Goal: Browse casually: Explore the website without a specific task or goal

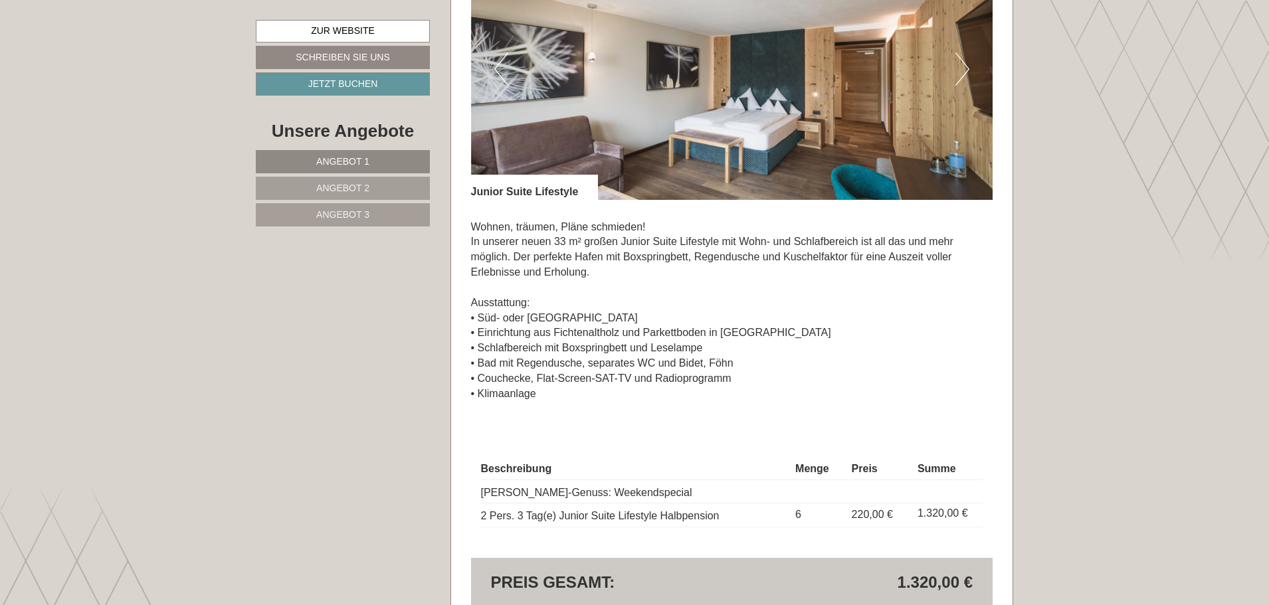
scroll to position [3055, 0]
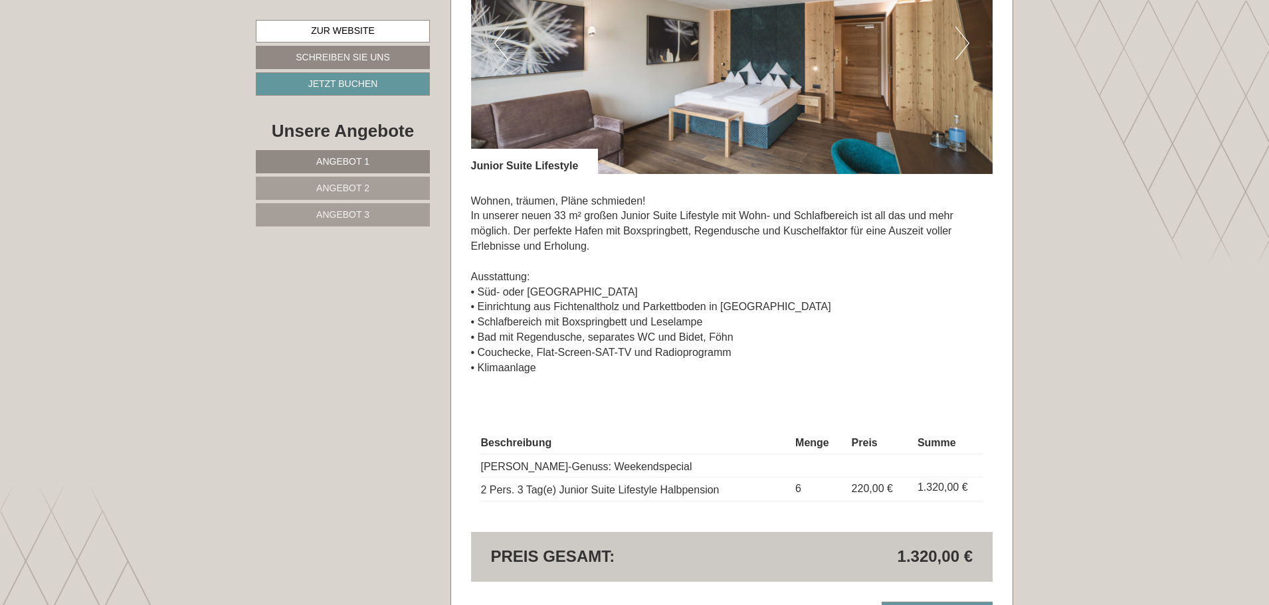
click at [962, 39] on button "Next" at bounding box center [962, 43] width 14 height 33
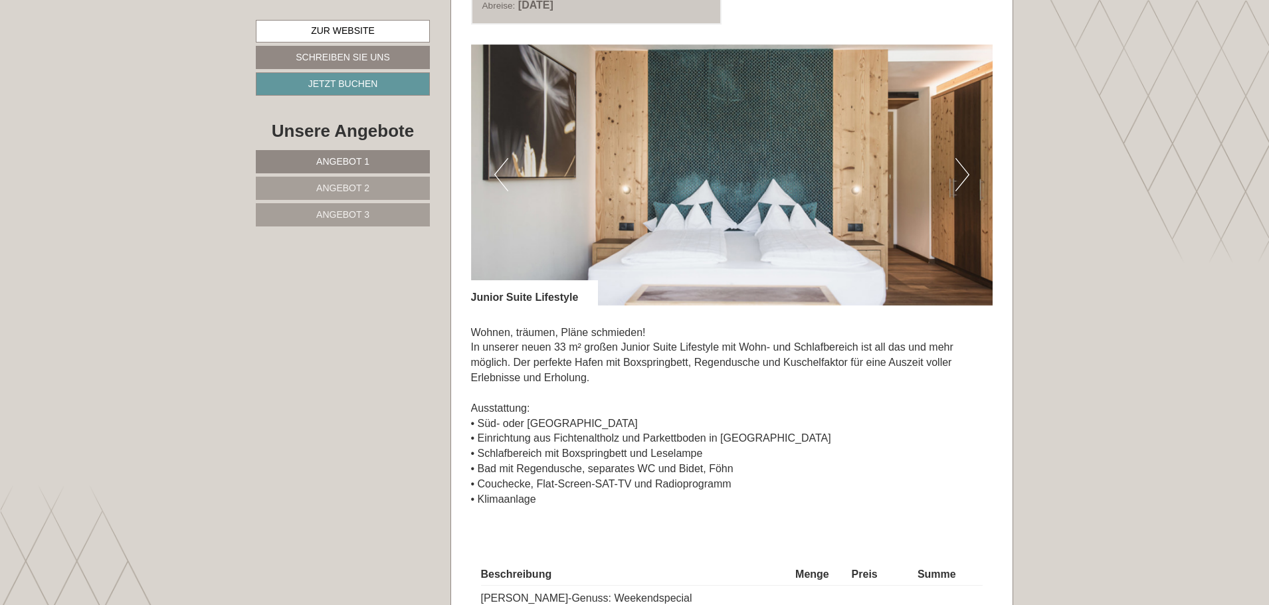
scroll to position [2922, 0]
click at [963, 174] on button "Next" at bounding box center [962, 175] width 14 height 33
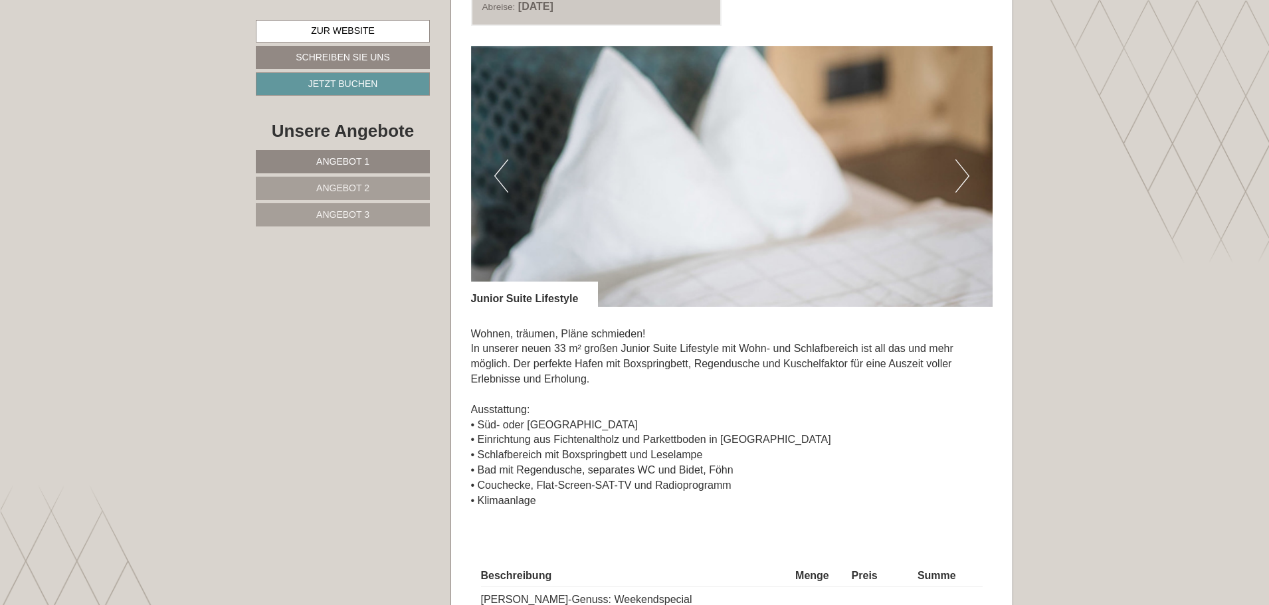
click at [963, 174] on button "Next" at bounding box center [962, 175] width 14 height 33
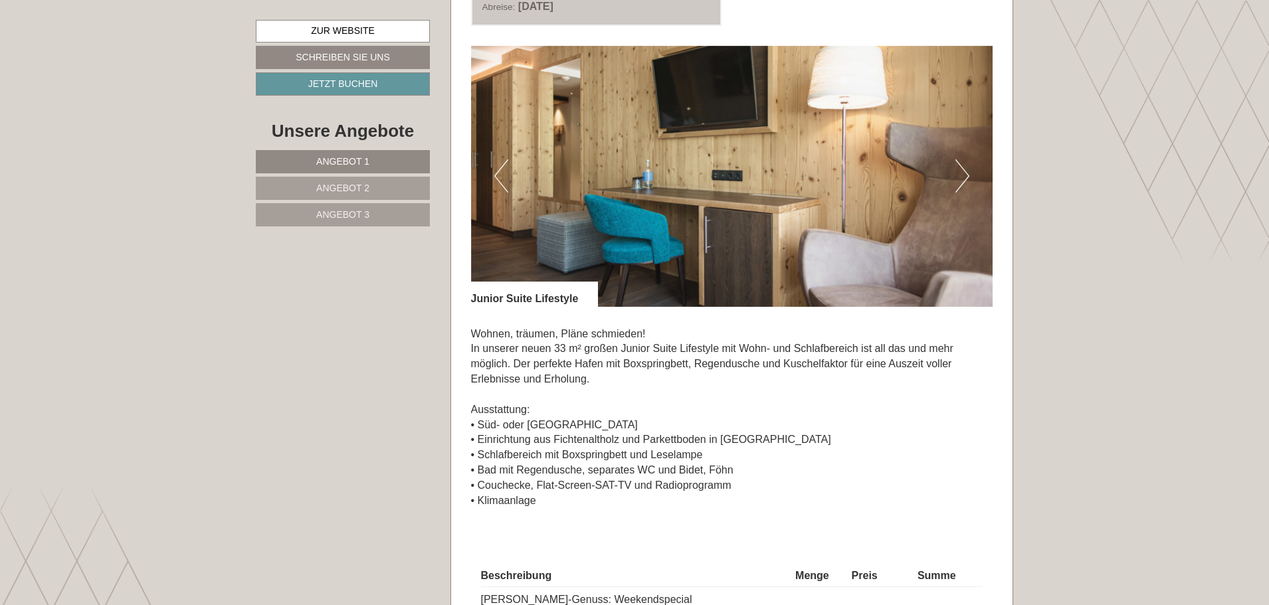
click at [963, 174] on button "Next" at bounding box center [962, 175] width 14 height 33
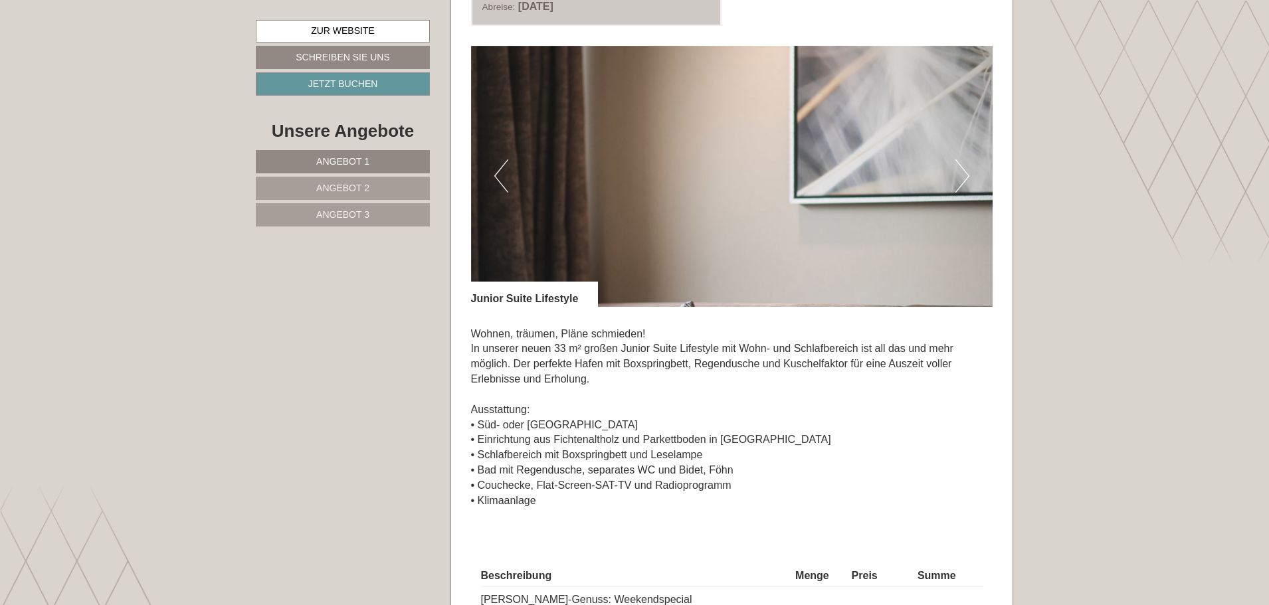
click at [963, 174] on button "Next" at bounding box center [962, 175] width 14 height 33
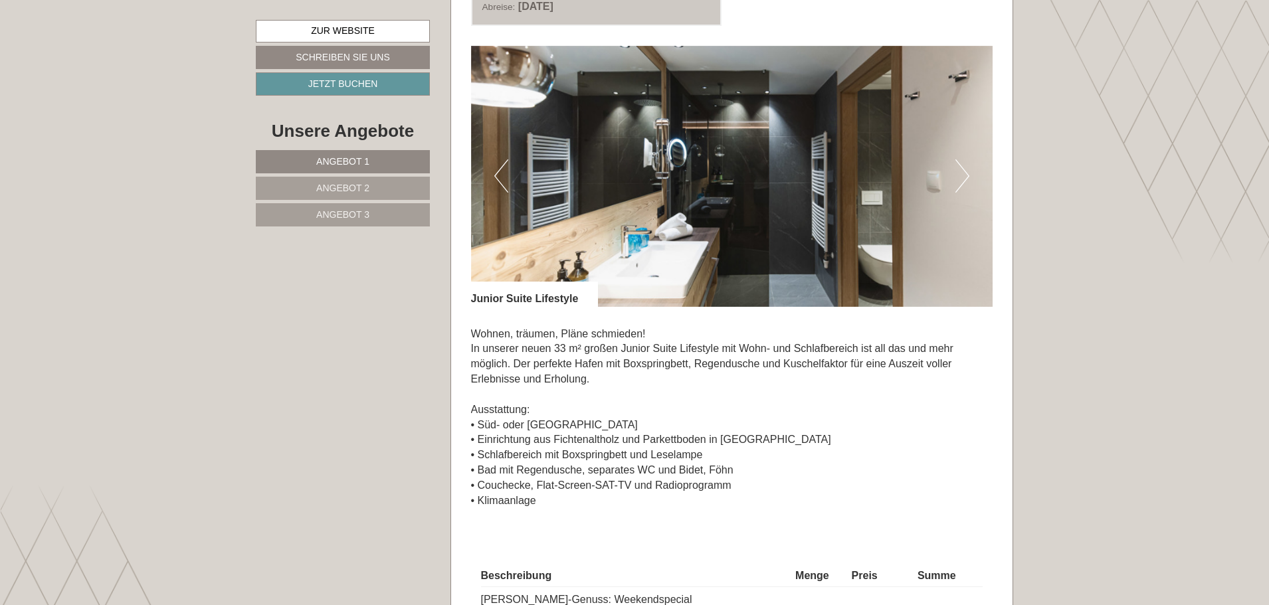
click at [963, 174] on button "Next" at bounding box center [962, 175] width 14 height 33
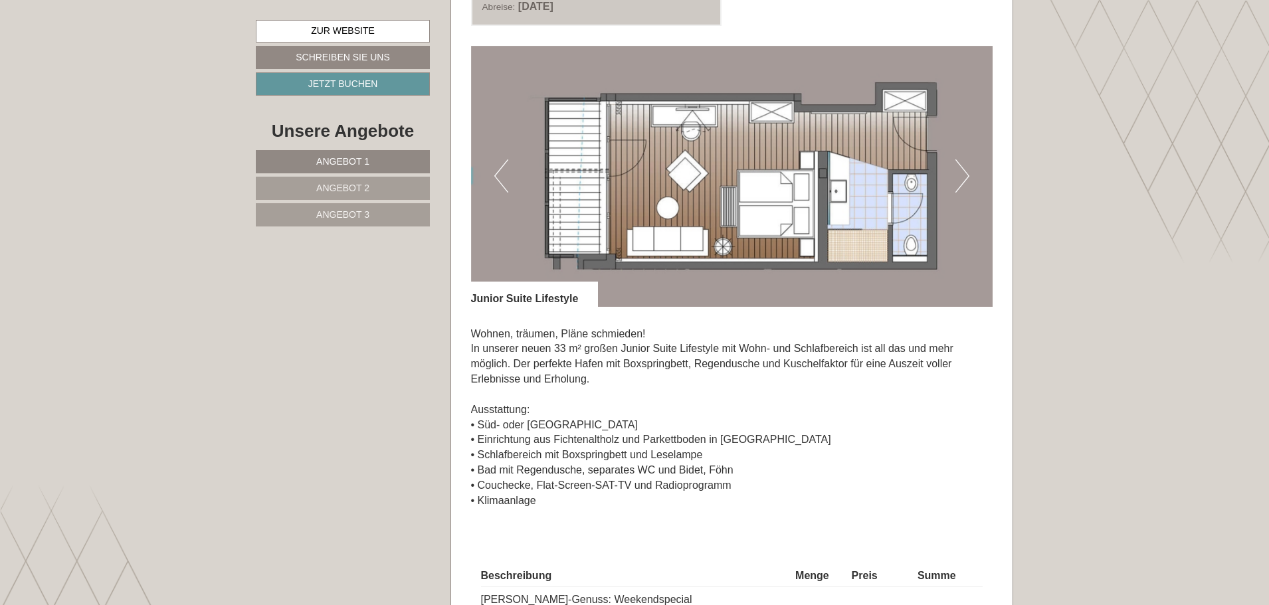
click at [963, 174] on button "Next" at bounding box center [962, 175] width 14 height 33
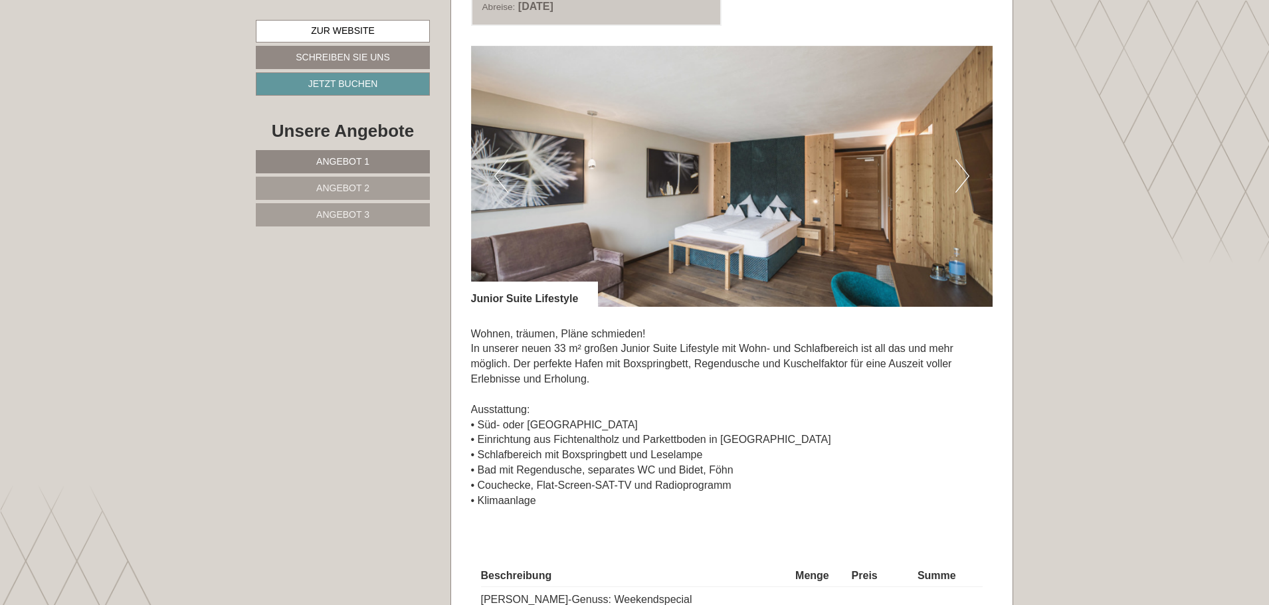
click at [963, 174] on button "Next" at bounding box center [962, 175] width 14 height 33
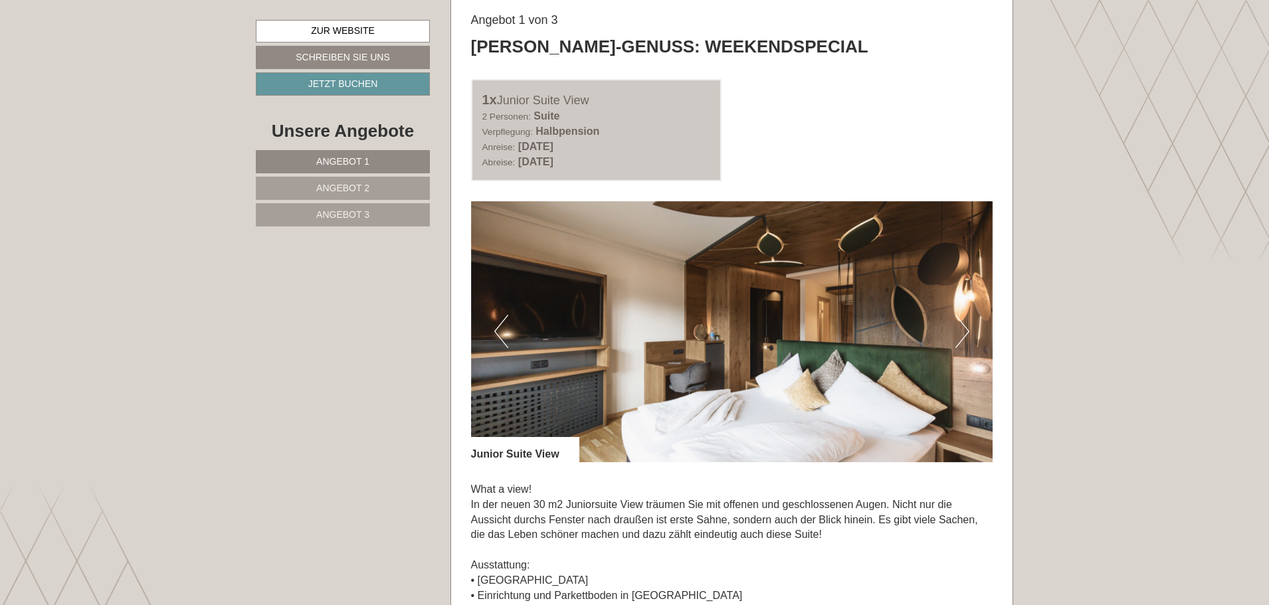
scroll to position [996, 0]
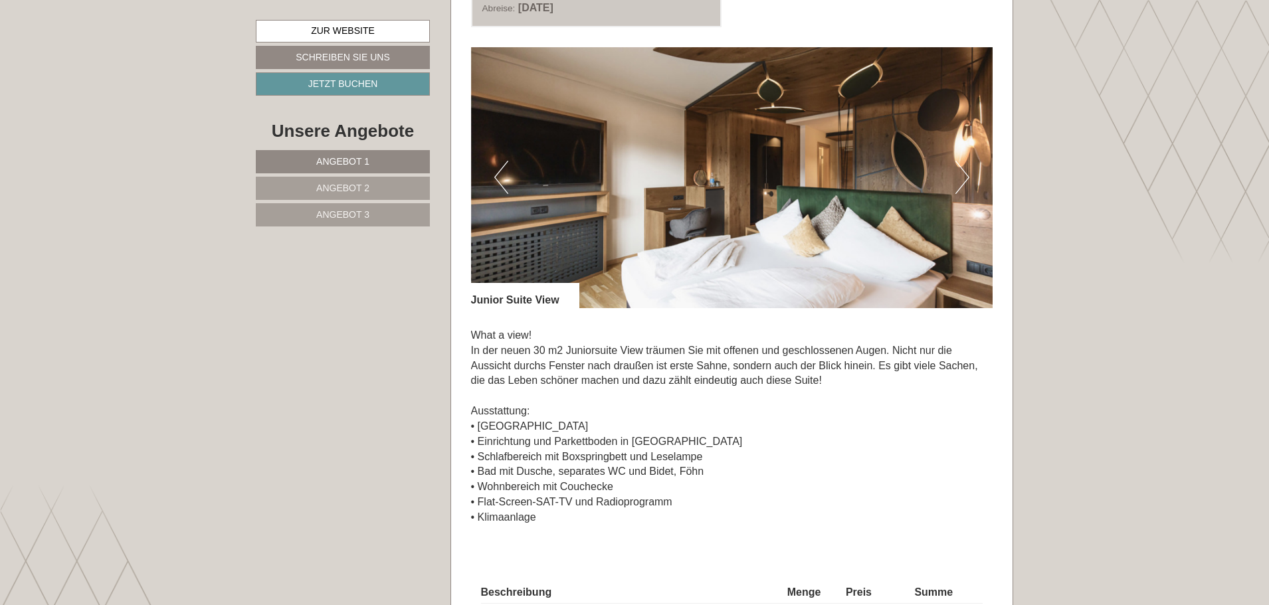
click at [966, 171] on button "Next" at bounding box center [962, 177] width 14 height 33
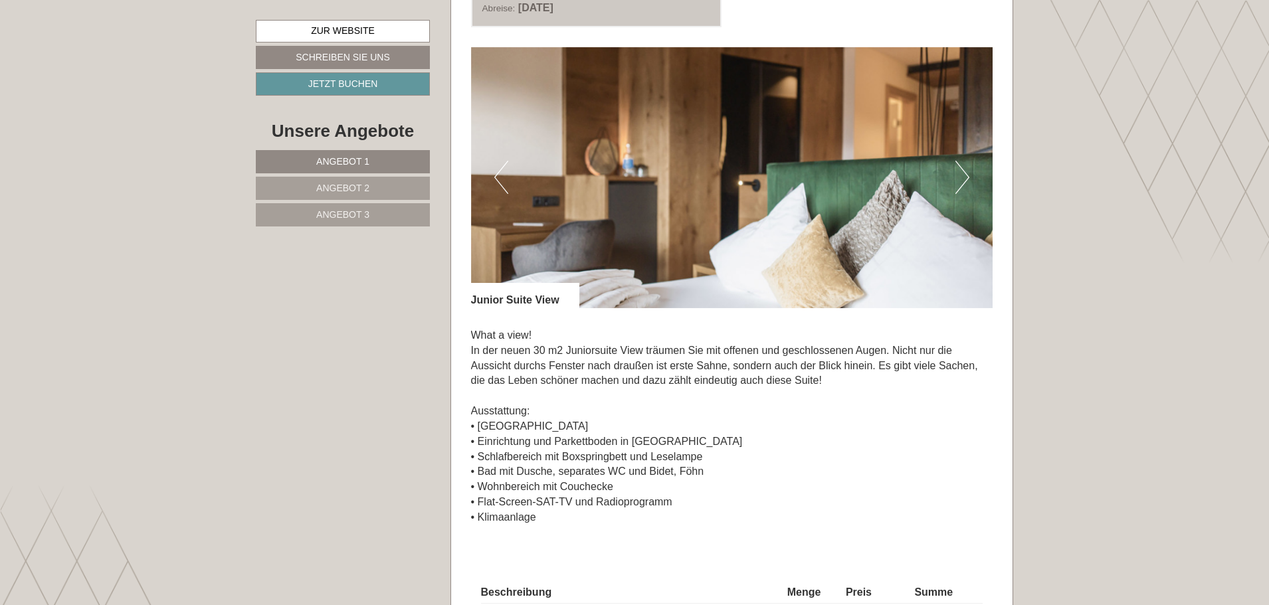
click at [966, 171] on button "Next" at bounding box center [962, 177] width 14 height 33
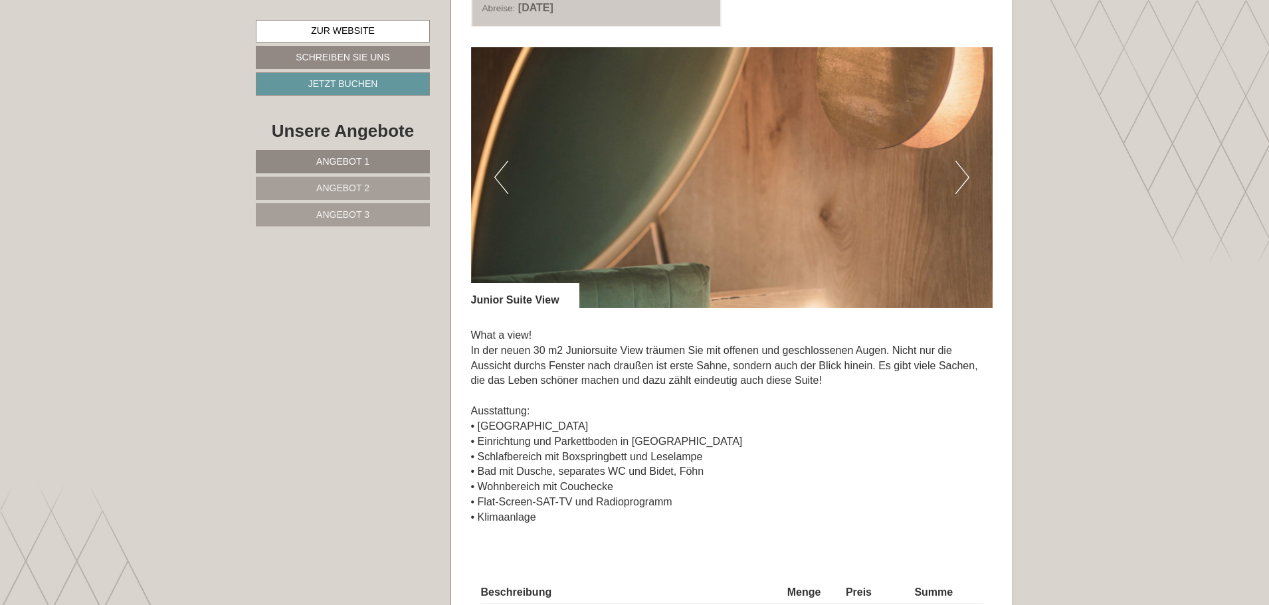
click at [966, 171] on button "Next" at bounding box center [962, 177] width 14 height 33
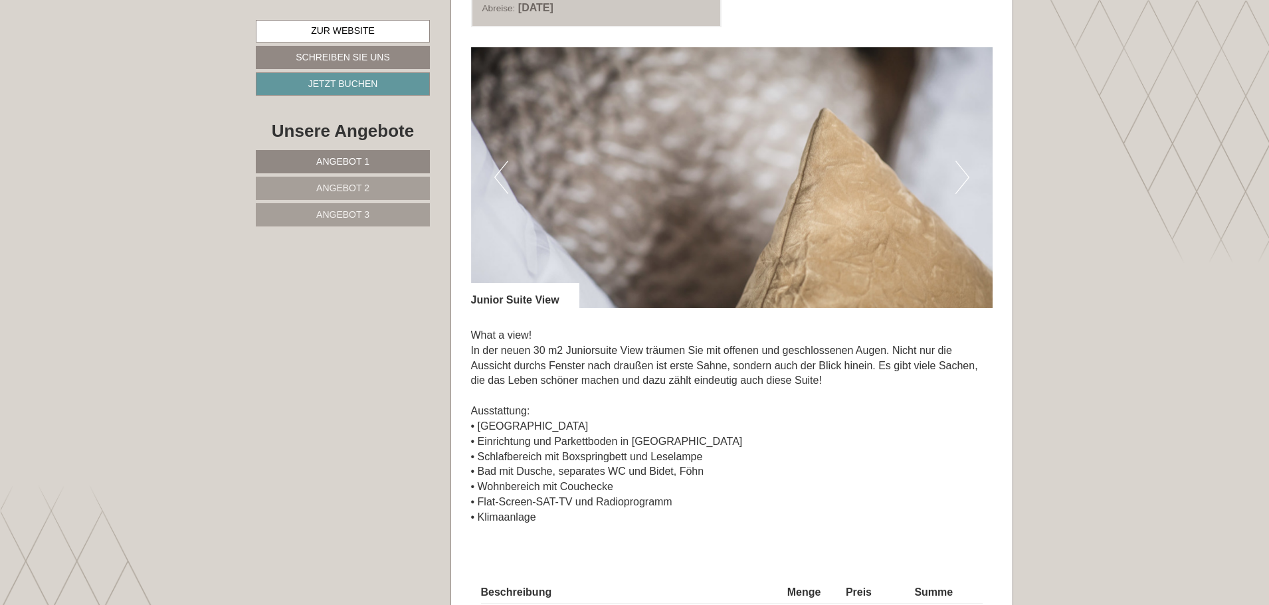
click at [966, 171] on button "Next" at bounding box center [962, 177] width 14 height 33
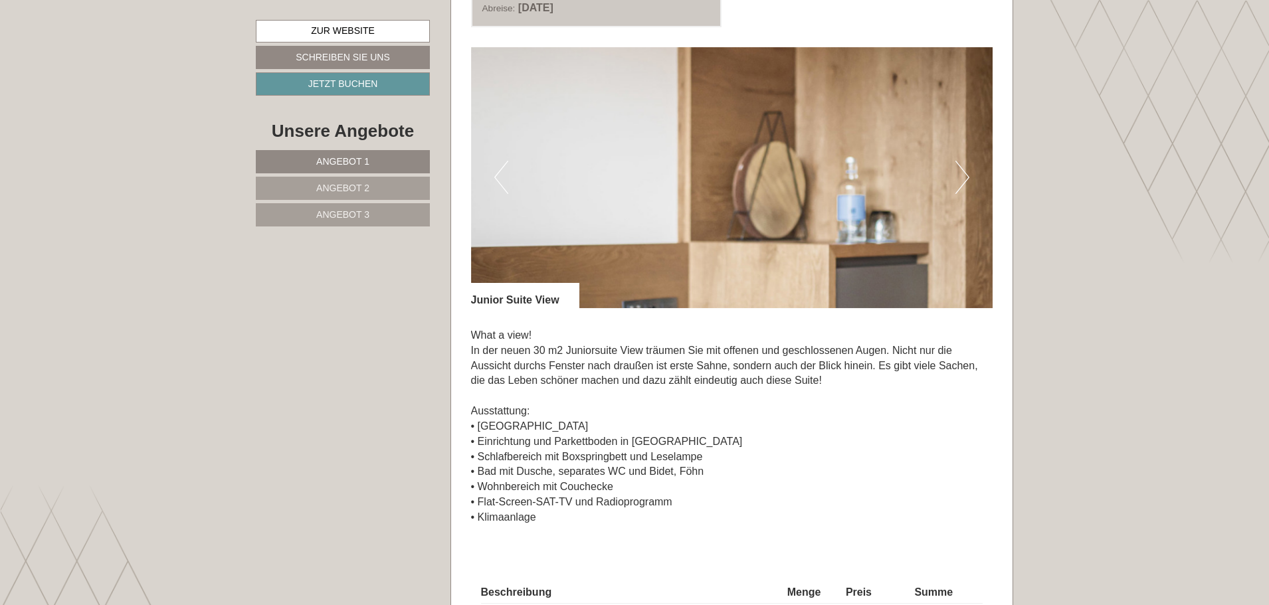
click at [966, 171] on button "Next" at bounding box center [962, 177] width 14 height 33
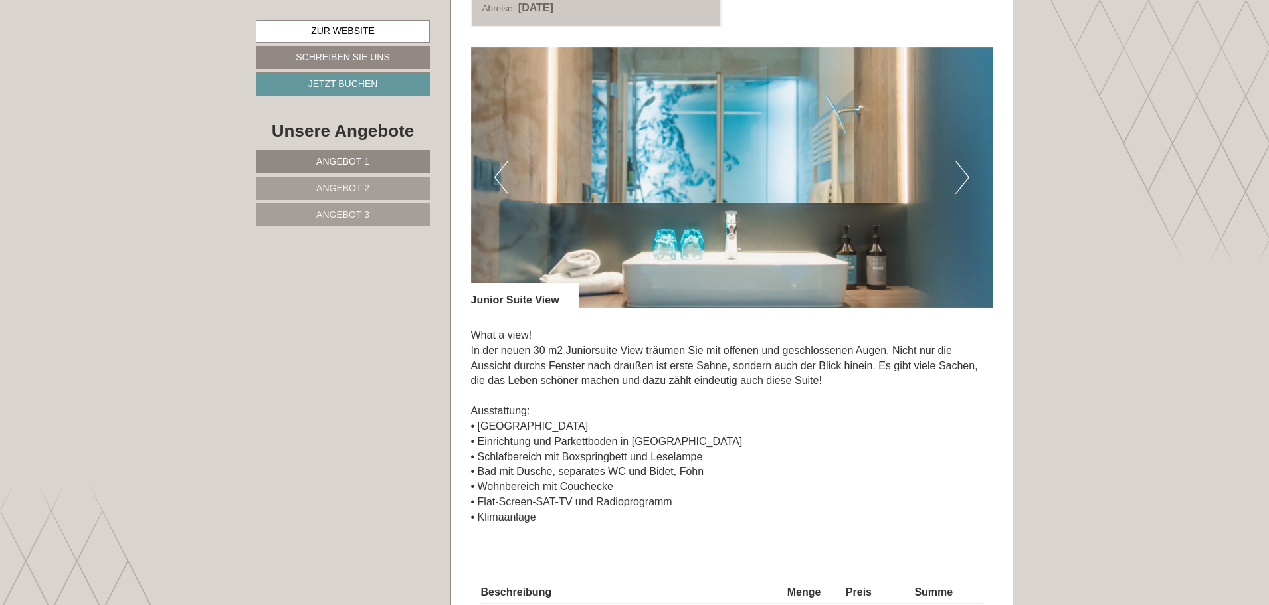
click at [966, 171] on button "Next" at bounding box center [962, 177] width 14 height 33
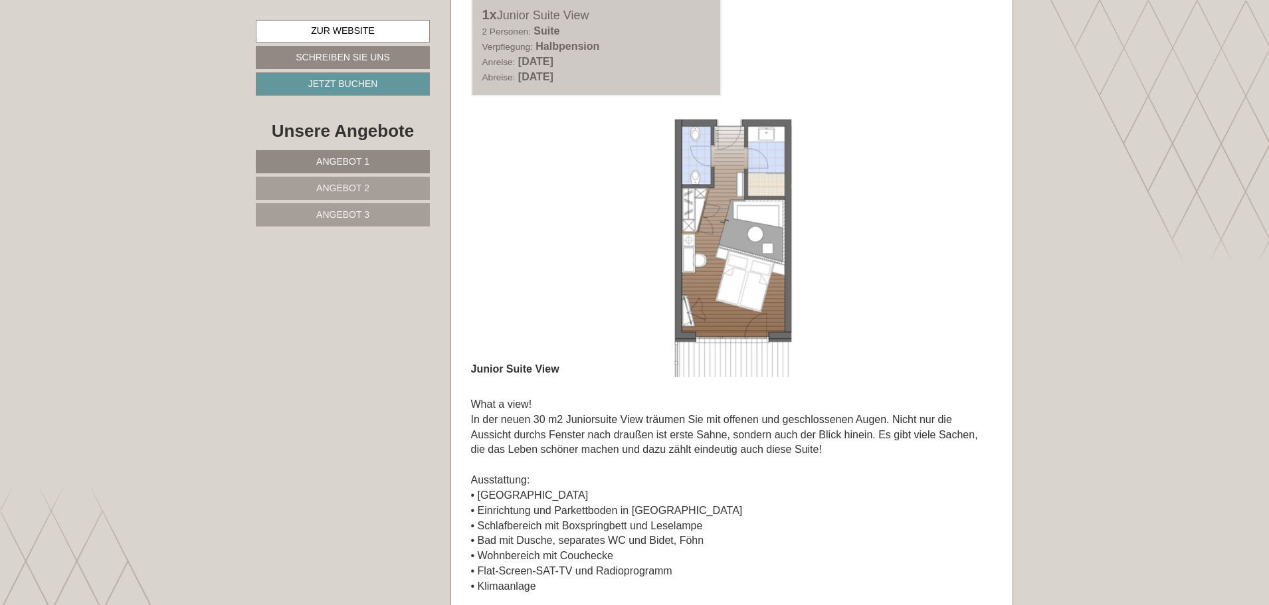
scroll to position [930, 0]
click at [939, 246] on img at bounding box center [732, 244] width 522 height 261
click at [783, 222] on img at bounding box center [732, 244] width 522 height 261
drag, startPoint x: 719, startPoint y: 224, endPoint x: 861, endPoint y: 221, distance: 142.2
click at [861, 221] on img at bounding box center [732, 244] width 522 height 261
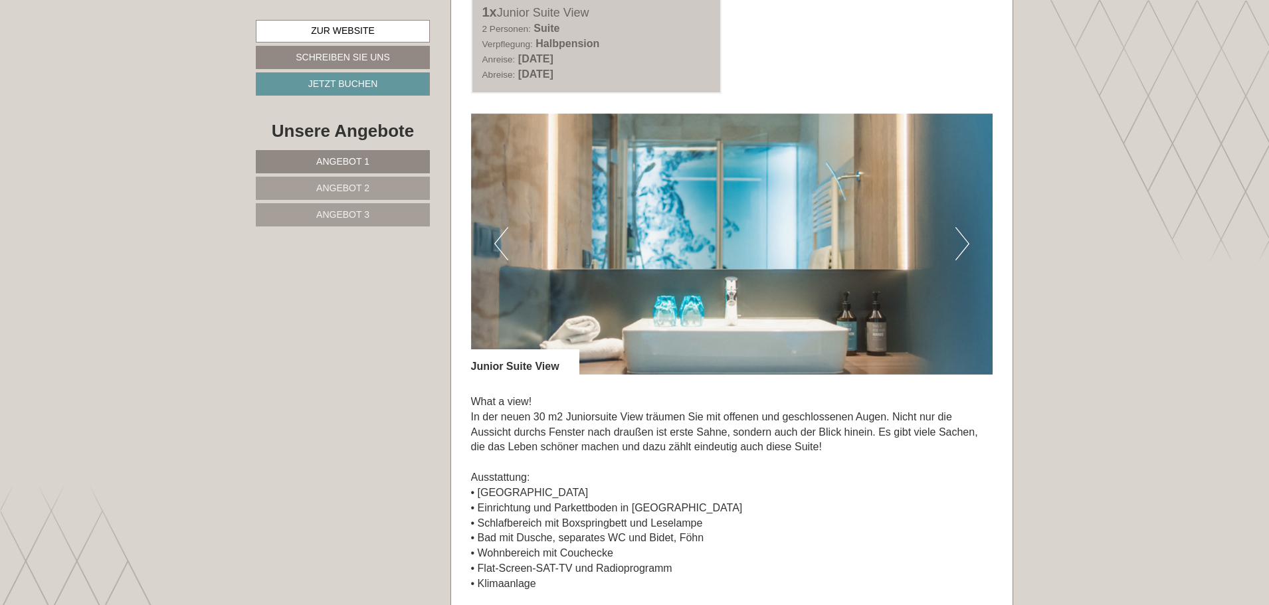
click at [964, 239] on button "Next" at bounding box center [962, 243] width 14 height 33
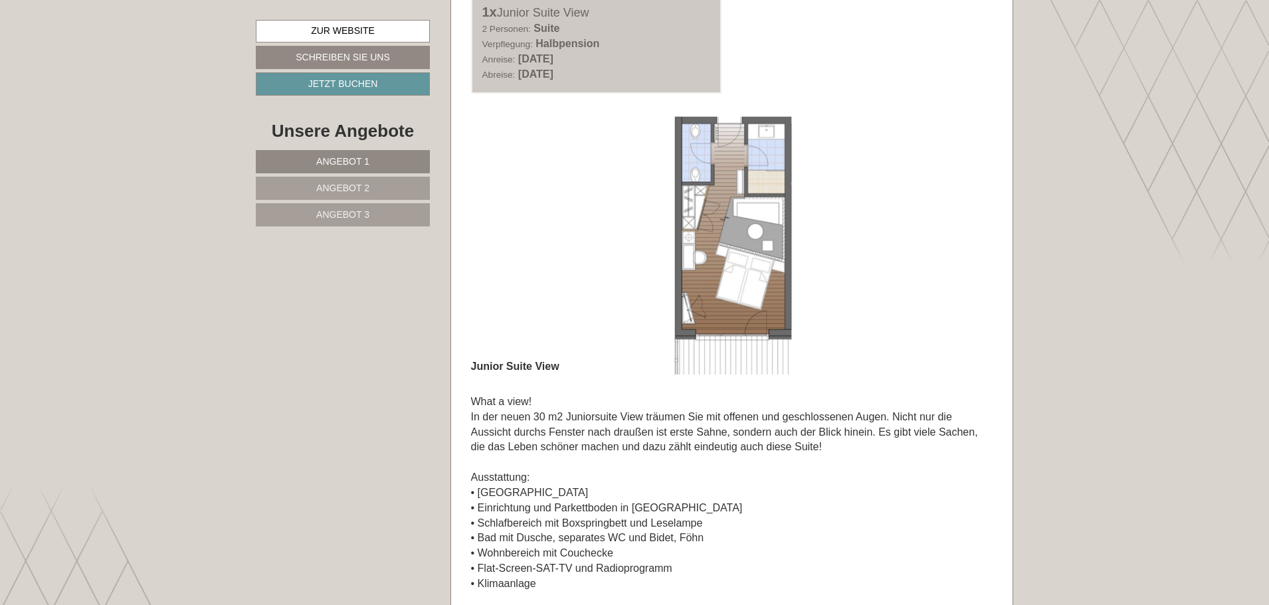
click at [964, 239] on button "Next" at bounding box center [962, 243] width 14 height 33
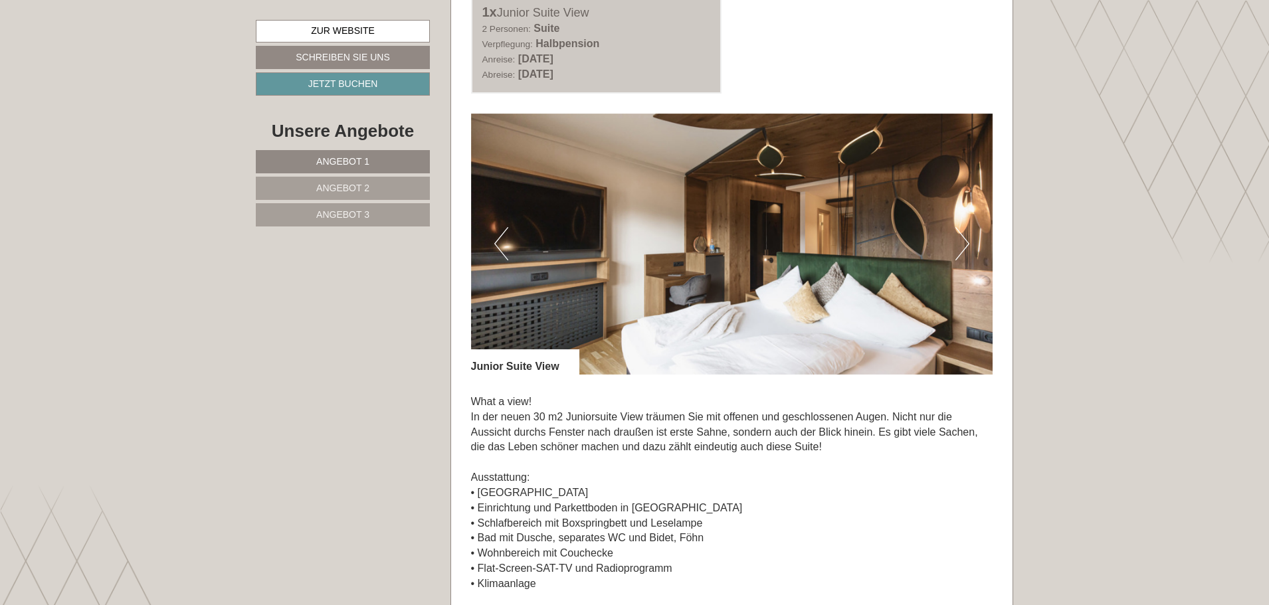
click at [964, 239] on button "Next" at bounding box center [962, 243] width 14 height 33
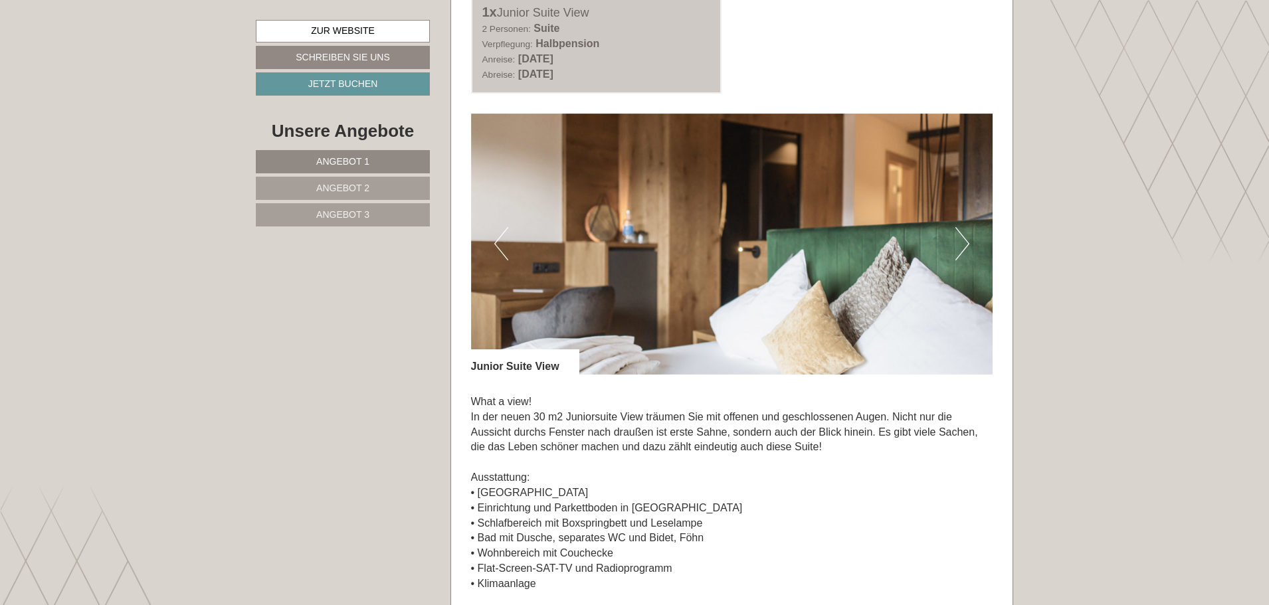
click at [964, 239] on button "Next" at bounding box center [962, 243] width 14 height 33
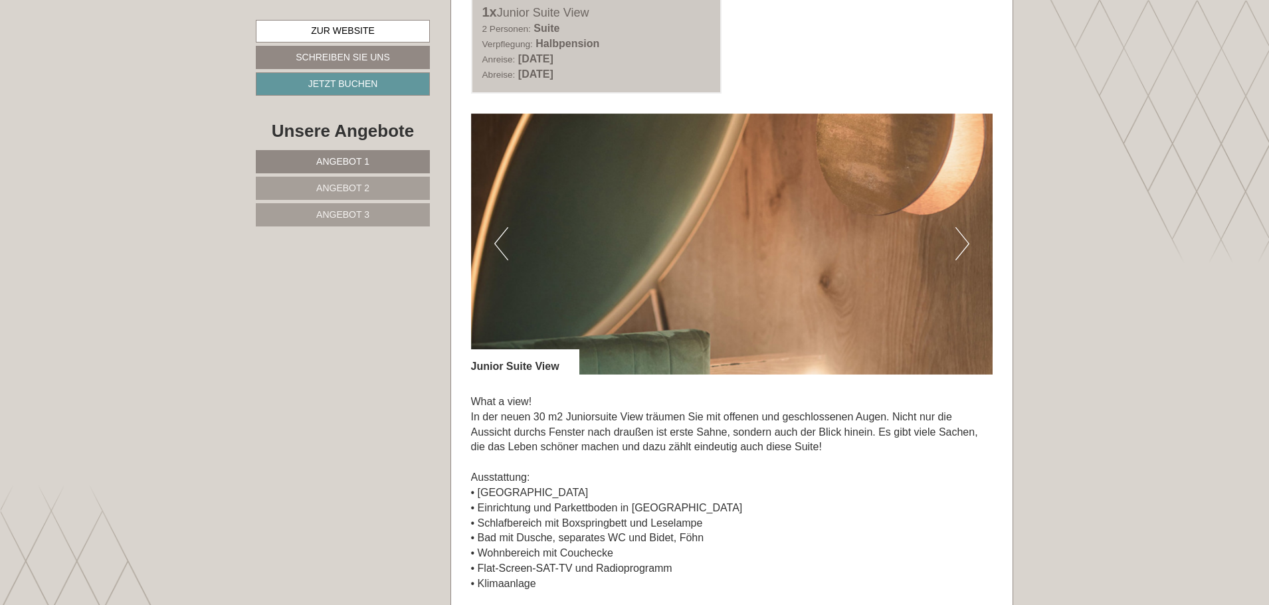
click at [964, 239] on button "Next" at bounding box center [962, 243] width 14 height 33
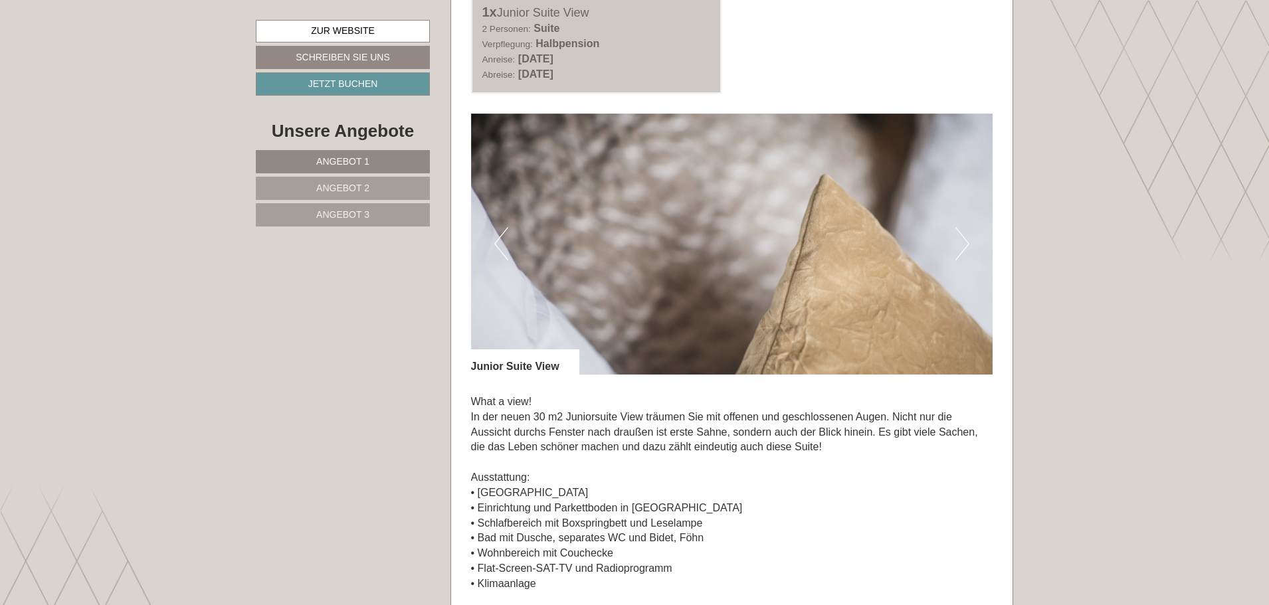
click at [964, 239] on button "Next" at bounding box center [962, 243] width 14 height 33
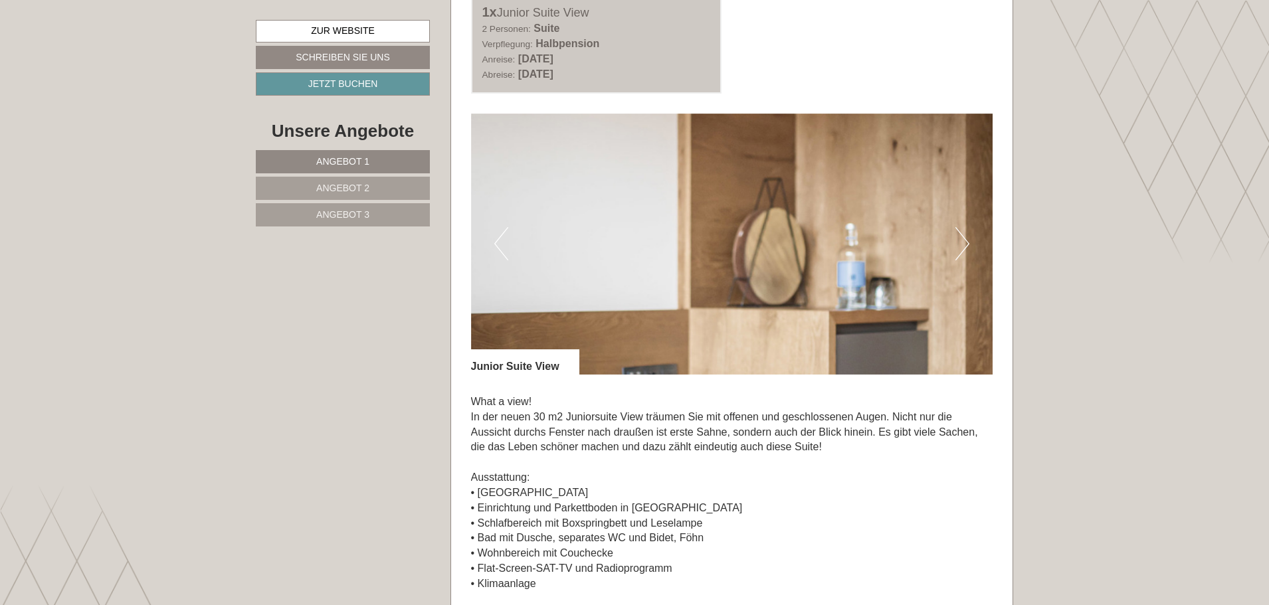
click at [964, 239] on button "Next" at bounding box center [962, 243] width 14 height 33
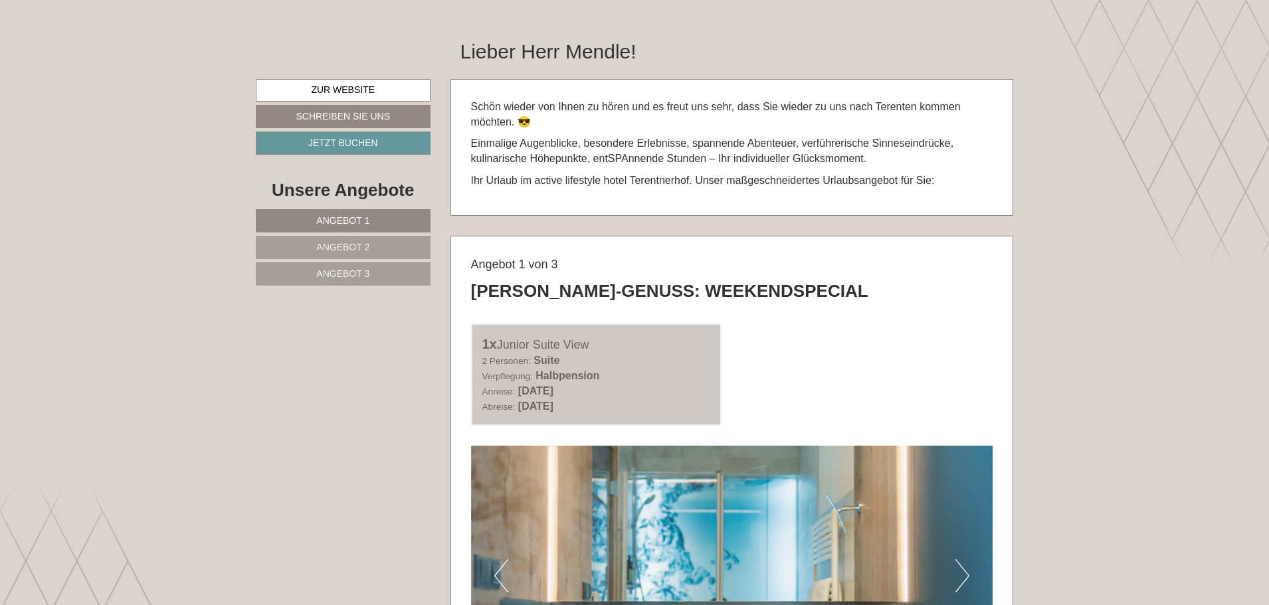
scroll to position [199, 0]
